Goal: Task Accomplishment & Management: Use online tool/utility

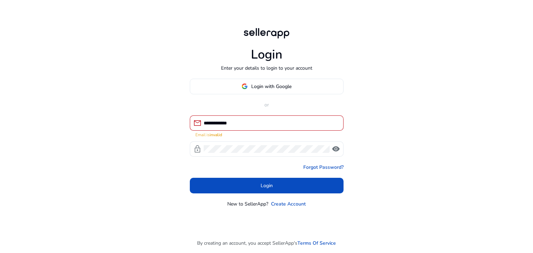
drag, startPoint x: 266, startPoint y: 114, endPoint x: 261, endPoint y: 119, distance: 7.4
click at [261, 119] on div "**********" at bounding box center [267, 143] width 154 height 129
click at [261, 119] on input "**********" at bounding box center [271, 123] width 134 height 8
click at [261, 119] on input "*" at bounding box center [271, 123] width 134 height 8
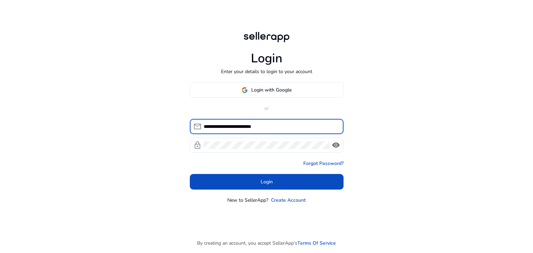
type input "**********"
click button "Login" at bounding box center [267, 182] width 154 height 16
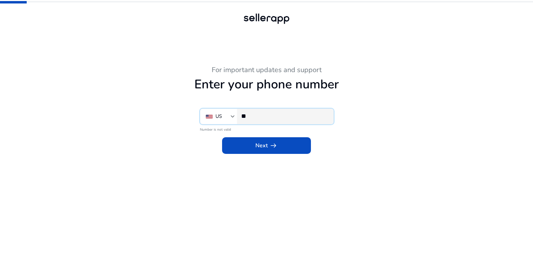
click at [277, 114] on input "**" at bounding box center [284, 116] width 87 height 8
type input "**********"
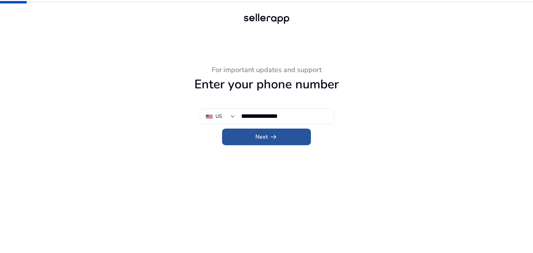
click at [274, 143] on span at bounding box center [266, 137] width 89 height 17
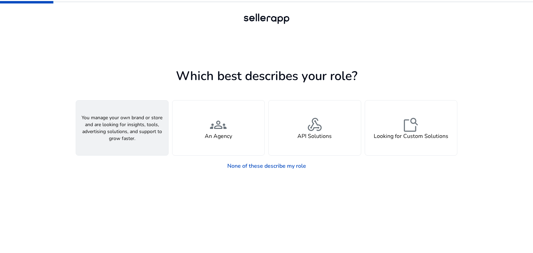
click at [132, 114] on div "person A Seller" at bounding box center [122, 128] width 92 height 55
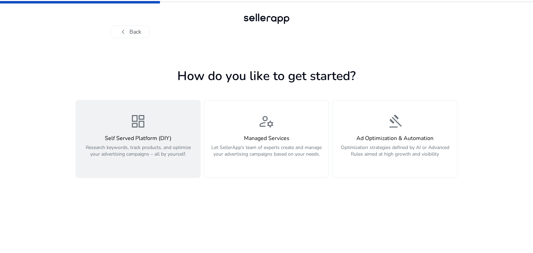
click at [155, 116] on div "dashboard Self Served Platform (DIY) Research keywords, track products, and opt…" at bounding box center [138, 139] width 116 height 52
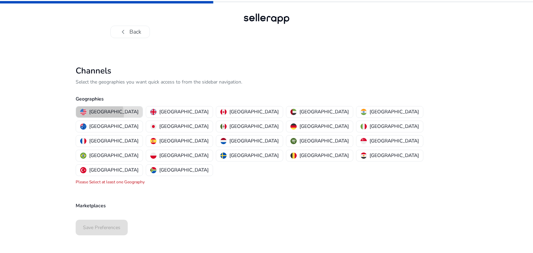
click at [91, 115] on p "United States" at bounding box center [113, 111] width 49 height 7
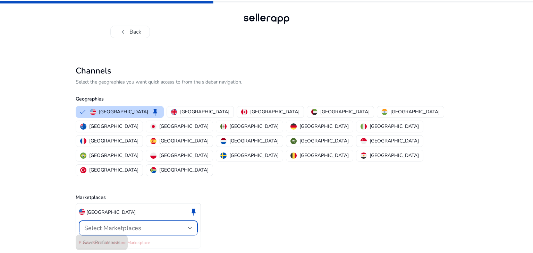
click at [115, 224] on span "Select Marketplaces" at bounding box center [112, 228] width 57 height 8
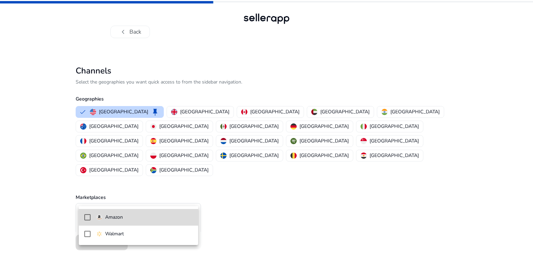
click at [124, 220] on span "Amazon" at bounding box center [144, 218] width 97 height 8
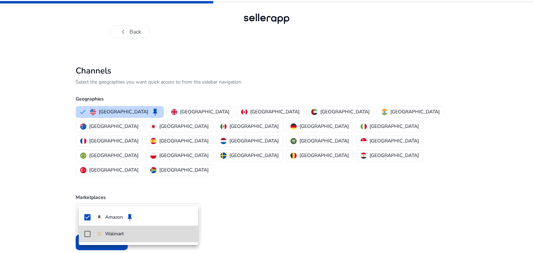
click at [87, 233] on mat-pseudo-checkbox at bounding box center [87, 234] width 6 height 6
click at [54, 211] on div at bounding box center [266, 126] width 533 height 253
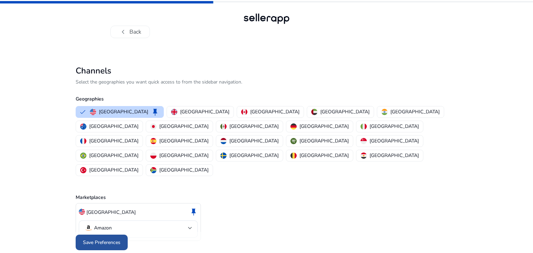
click at [109, 239] on span "Save Preferences" at bounding box center [101, 242] width 37 height 7
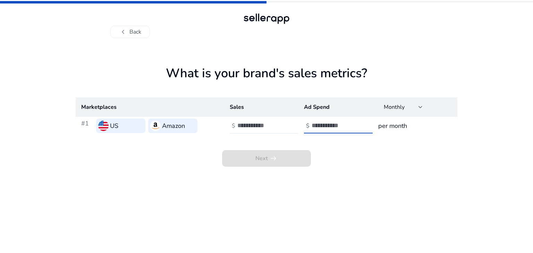
click at [333, 125] on input "number" at bounding box center [335, 126] width 47 height 8
type input "*"
drag, startPoint x: 260, startPoint y: 132, endPoint x: 265, endPoint y: 128, distance: 5.9
click at [265, 128] on div at bounding box center [268, 125] width 62 height 15
click at [265, 128] on input "number" at bounding box center [260, 126] width 47 height 8
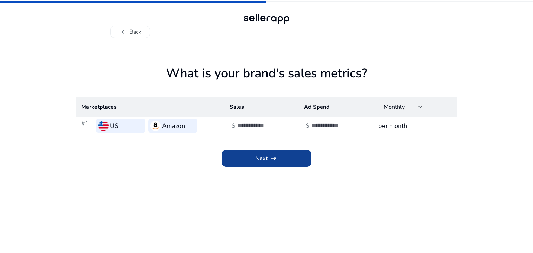
type input "*"
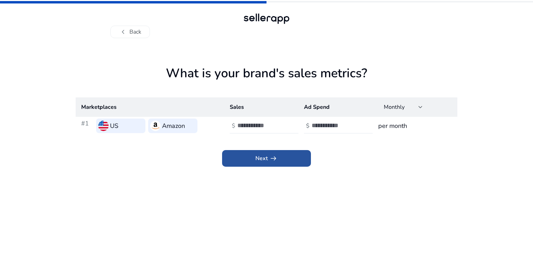
click at [261, 154] on span at bounding box center [266, 158] width 89 height 17
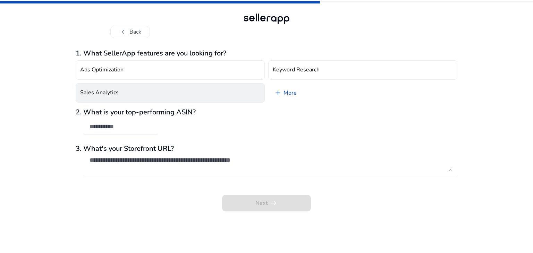
click at [189, 89] on button "Sales Analytics" at bounding box center [170, 92] width 189 height 19
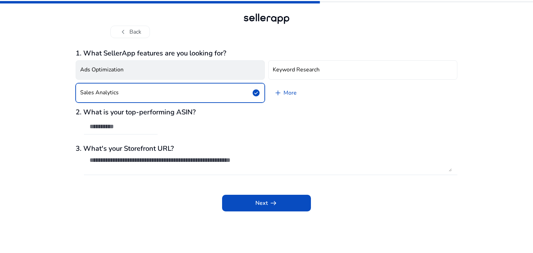
click at [208, 67] on button "Ads Optimization" at bounding box center [170, 69] width 189 height 19
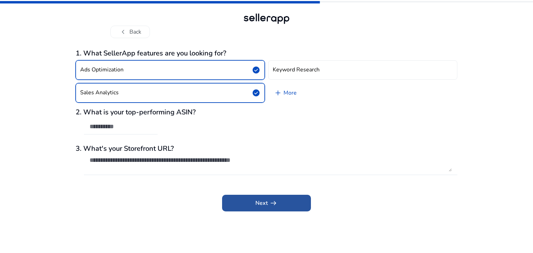
click at [274, 198] on span at bounding box center [266, 203] width 89 height 17
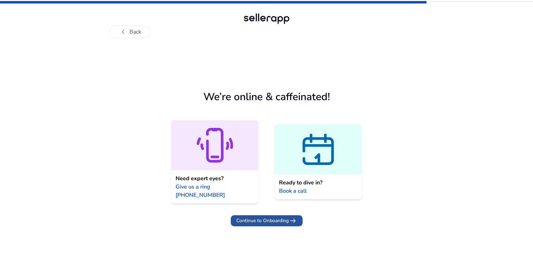
click at [271, 217] on span "Continue to Onboarding" at bounding box center [262, 220] width 52 height 7
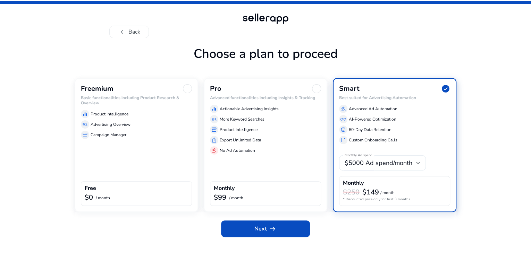
click at [130, 106] on h6 "Basic functionalities including Product Research & Overview" at bounding box center [136, 100] width 111 height 10
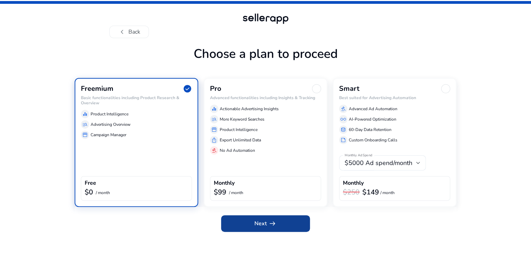
click at [284, 232] on span at bounding box center [265, 224] width 89 height 17
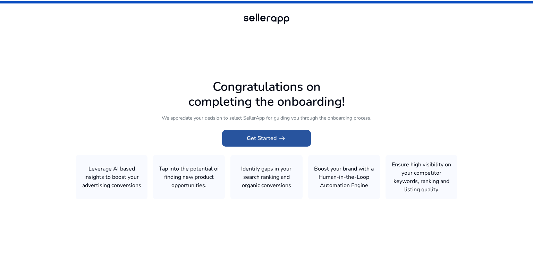
click at [283, 136] on span "arrow_right_alt" at bounding box center [282, 138] width 8 height 8
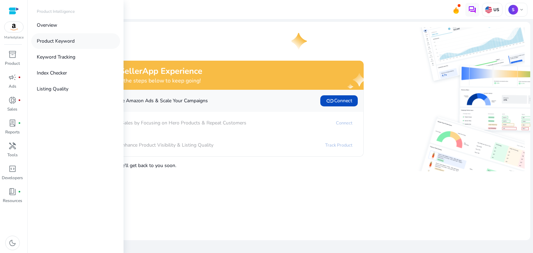
click at [50, 44] on p "Product Keyword" at bounding box center [56, 40] width 38 height 7
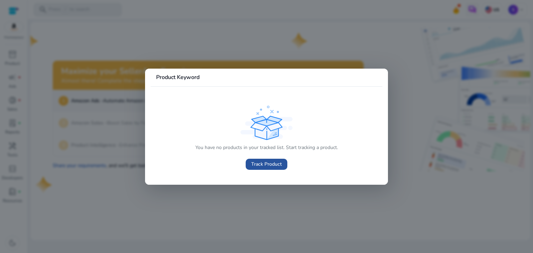
click at [269, 164] on span "Track Product" at bounding box center [266, 164] width 31 height 7
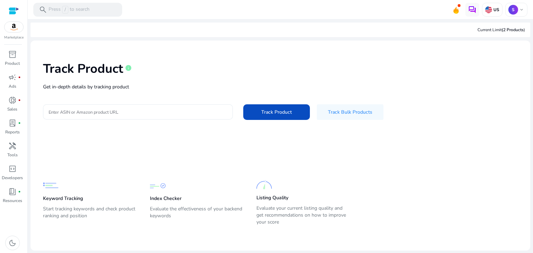
click at [181, 108] on div at bounding box center [138, 111] width 179 height 15
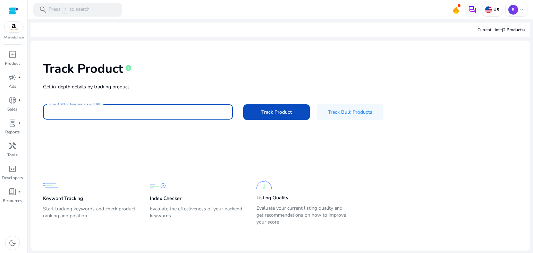
paste input "**********"
click at [51, 109] on input "**********" at bounding box center [138, 112] width 179 height 8
type input "**********"
click at [243, 104] on button "Track Product" at bounding box center [276, 112] width 67 height 16
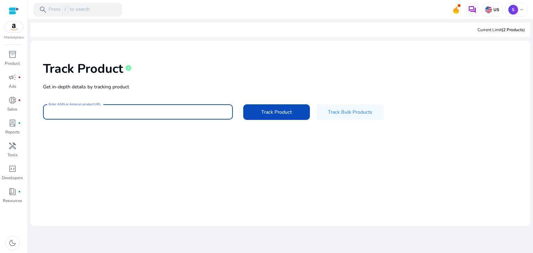
paste input "**********"
type input "**********"
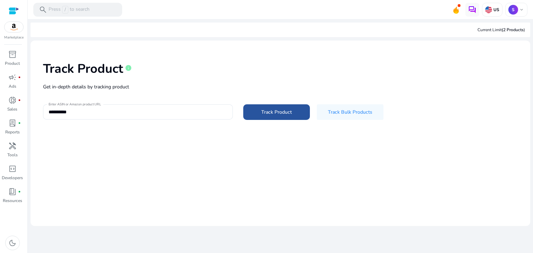
click at [289, 109] on span "Track Product" at bounding box center [276, 112] width 31 height 7
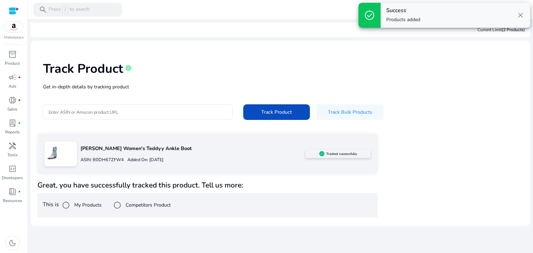
click at [86, 151] on p "[PERSON_NAME] Women's Teddyy Ankle Boot" at bounding box center [193, 149] width 225 height 8
click at [64, 156] on div at bounding box center [60, 154] width 33 height 25
click at [109, 165] on div "ASIN: B0DH67ZFW4 Added On: October 14, 2025" at bounding box center [193, 159] width 225 height 11
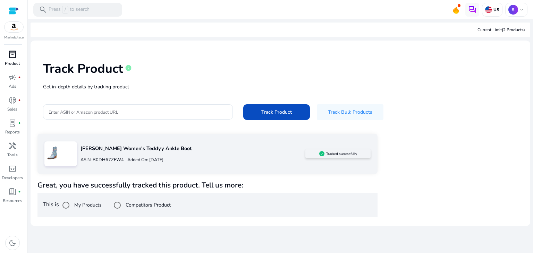
click at [18, 57] on div "inventory_2" at bounding box center [12, 54] width 19 height 11
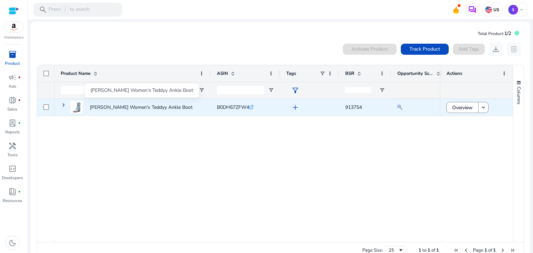
click at [168, 103] on p "[PERSON_NAME] Women's Teddyy Ankle Boot" at bounding box center [141, 107] width 103 height 14
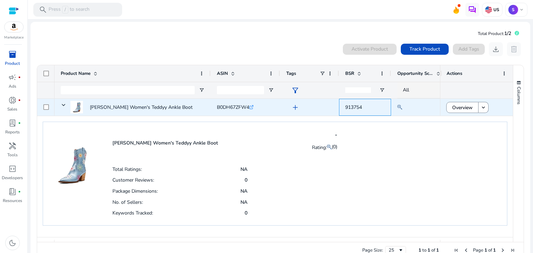
click at [351, 107] on span "913754" at bounding box center [353, 107] width 17 height 7
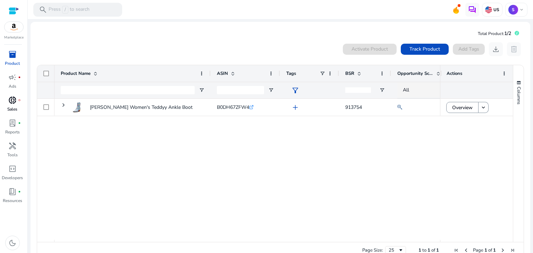
click at [16, 108] on p "Sales" at bounding box center [12, 109] width 10 height 6
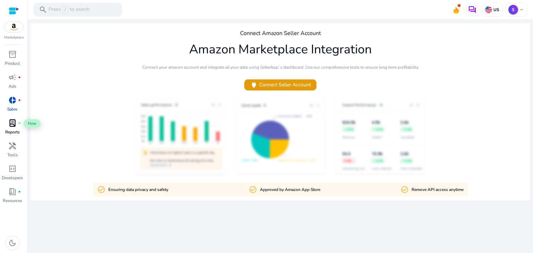
click at [17, 122] on div "lab_profile fiber_manual_record" at bounding box center [12, 123] width 19 height 11
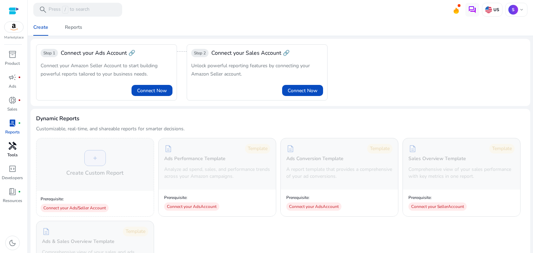
click at [17, 144] on div "handyman" at bounding box center [12, 146] width 19 height 11
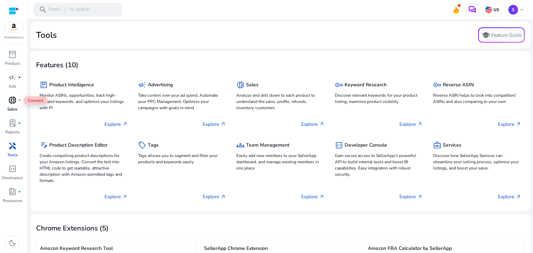
click at [13, 96] on span "donut_small" at bounding box center [12, 100] width 8 height 8
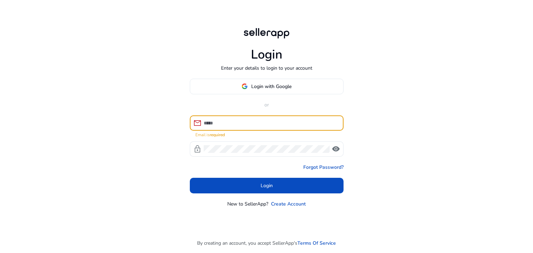
type input "**********"
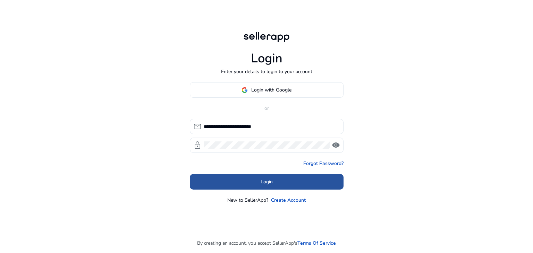
click at [259, 183] on span at bounding box center [267, 182] width 154 height 17
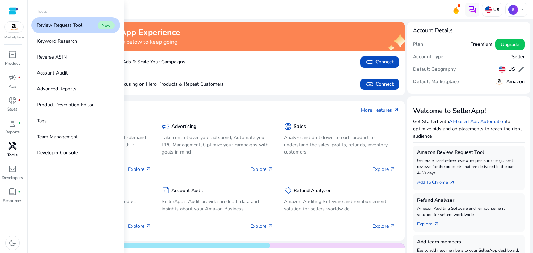
click at [16, 149] on span "handyman" at bounding box center [12, 146] width 8 height 8
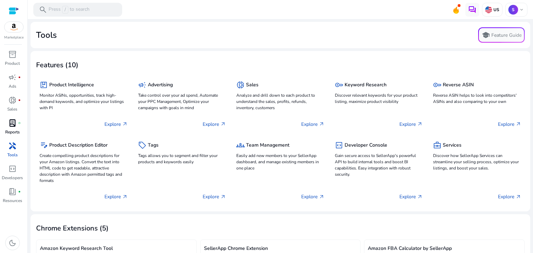
click at [14, 131] on p "Reports" at bounding box center [12, 132] width 15 height 6
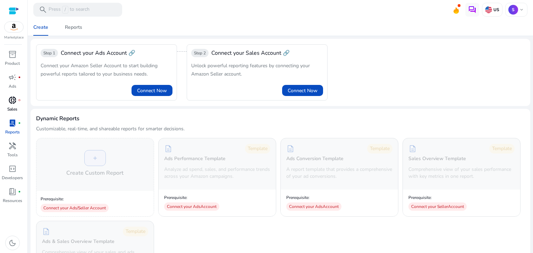
click at [18, 113] on link "donut_small fiber_manual_record Sales" at bounding box center [12, 106] width 25 height 23
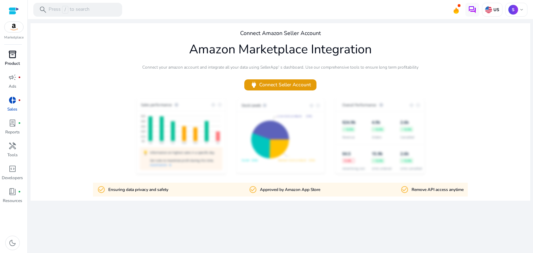
click at [15, 53] on span "inventory_2" at bounding box center [12, 54] width 8 height 8
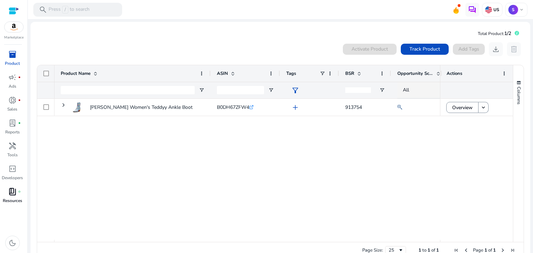
click at [14, 198] on link "book_4 fiber_manual_record Resources" at bounding box center [12, 197] width 25 height 23
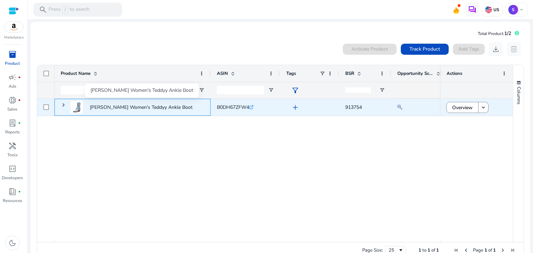
click at [161, 109] on p "[PERSON_NAME] Women's Teddyy Ankle Boot" at bounding box center [141, 107] width 103 height 14
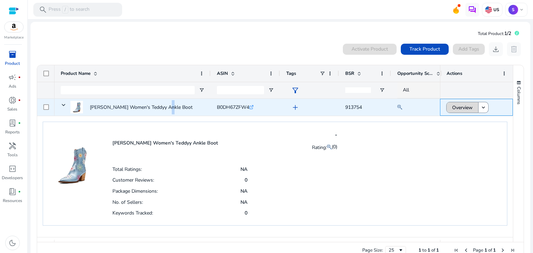
click at [464, 110] on span "Overview" at bounding box center [462, 108] width 20 height 14
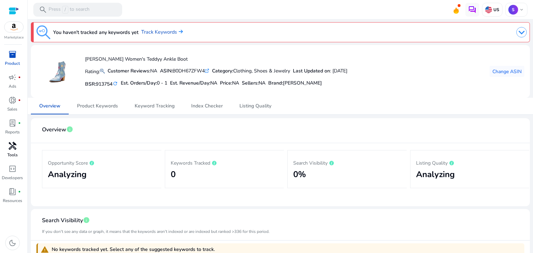
click at [14, 149] on span "handyman" at bounding box center [12, 146] width 8 height 8
